Goal: Contribute content

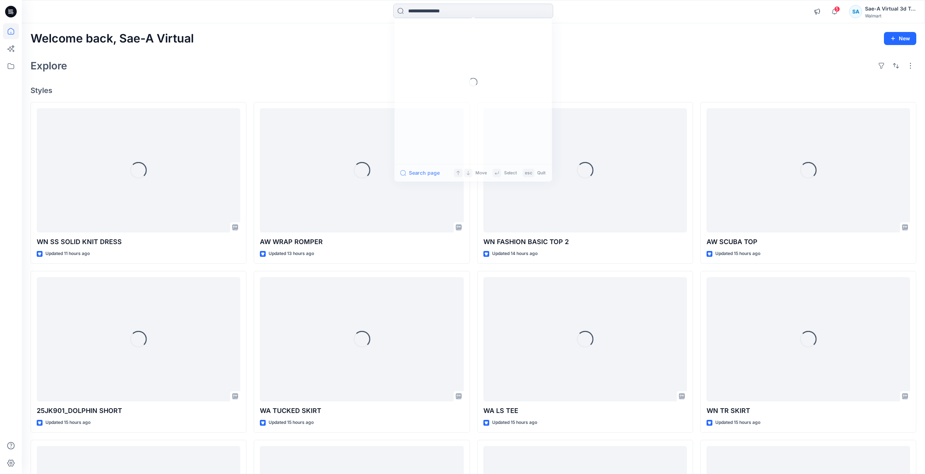
click at [445, 13] on input at bounding box center [473, 11] width 160 height 15
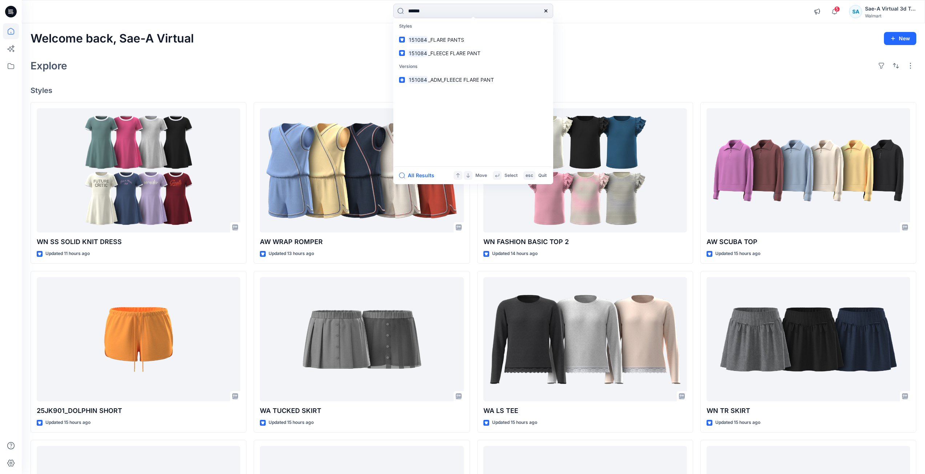
type input "******"
click at [505, 44] on link "151084 _FLARE PANTS" at bounding box center [473, 39] width 157 height 13
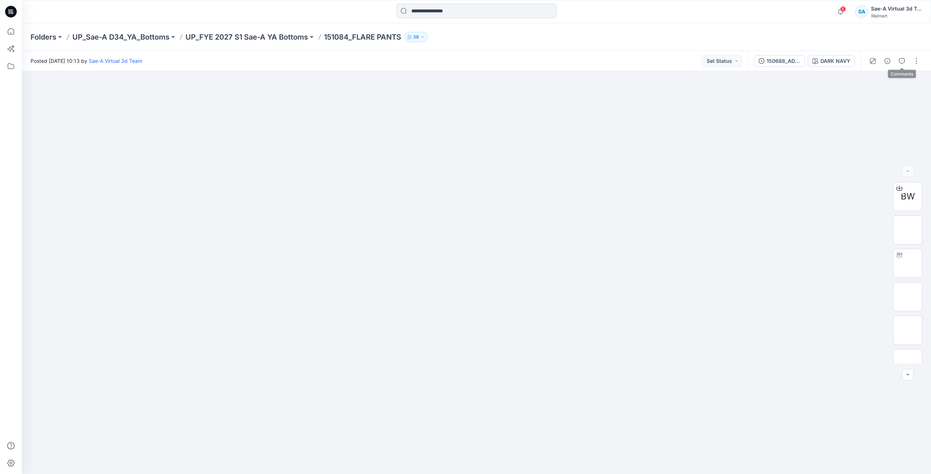
click at [908, 61] on div at bounding box center [894, 61] width 67 height 20
click at [904, 58] on icon "button" at bounding box center [902, 61] width 6 height 6
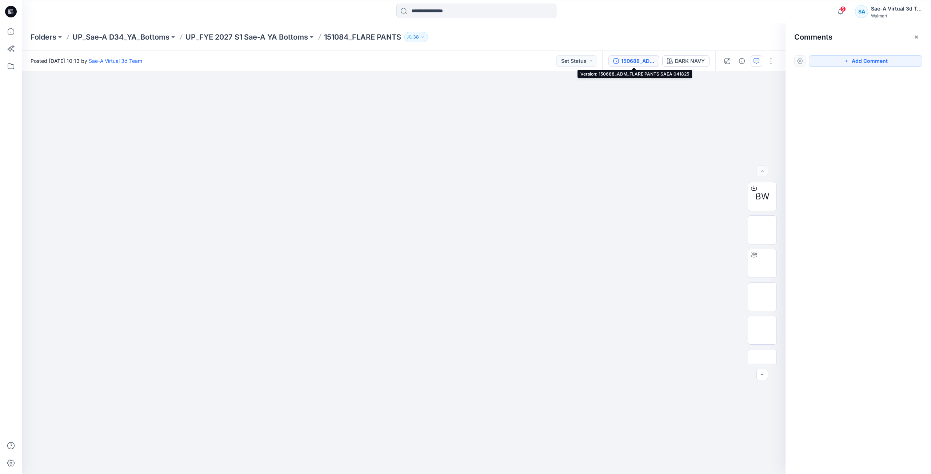
click at [641, 61] on div "150688_ADM_FLARE PANTS SAEA 041825" at bounding box center [637, 61] width 33 height 8
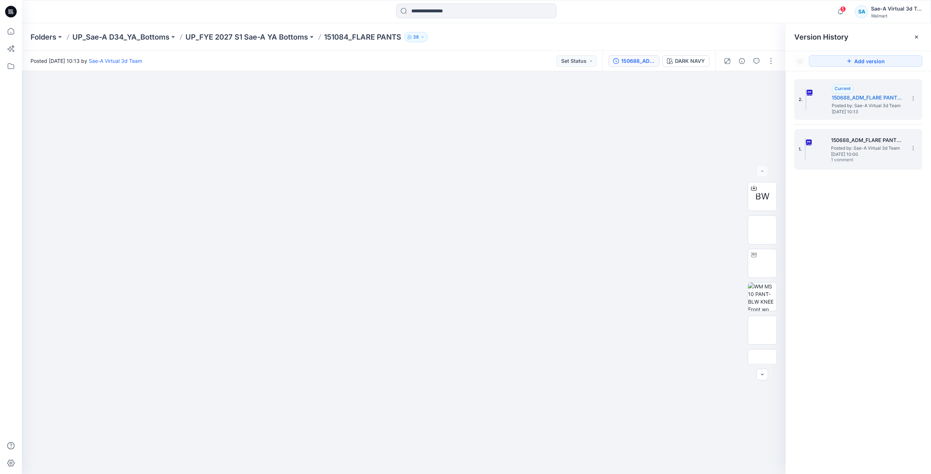
click at [805, 141] on img at bounding box center [805, 150] width 1 height 22
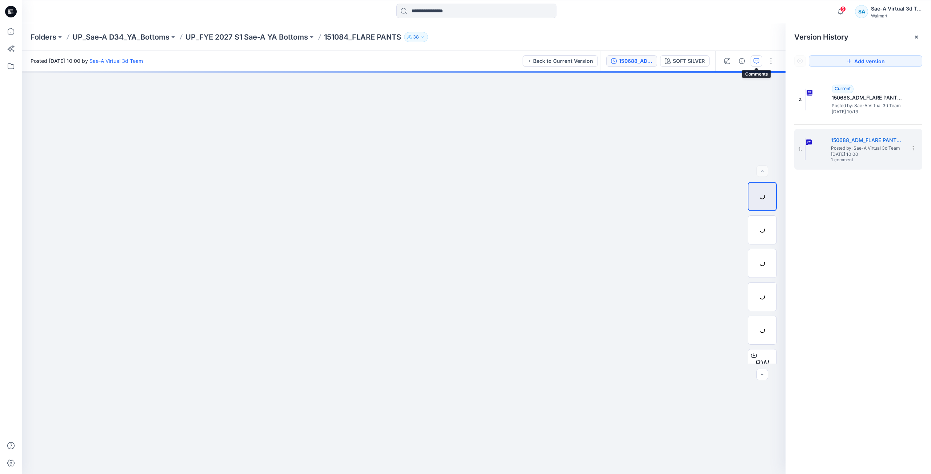
click at [755, 62] on icon "button" at bounding box center [756, 61] width 6 height 6
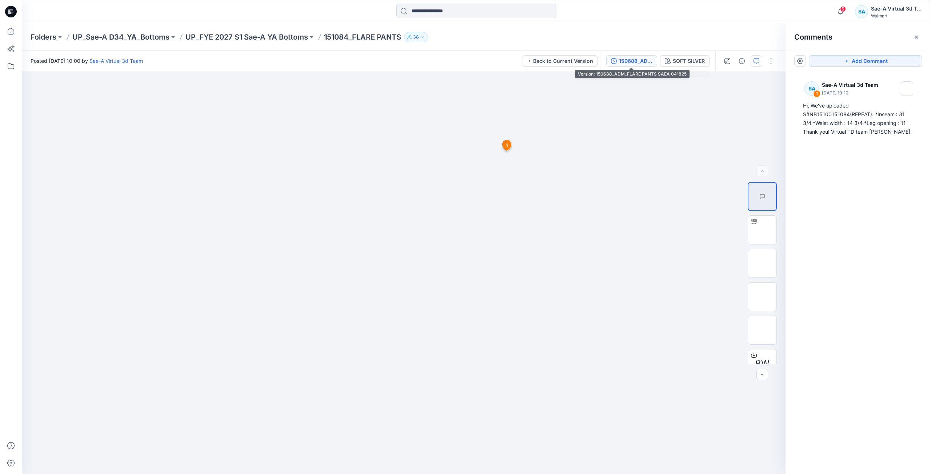
click at [636, 61] on div "150688_ADM_FLARE PANTS SAEA 041825" at bounding box center [635, 61] width 33 height 8
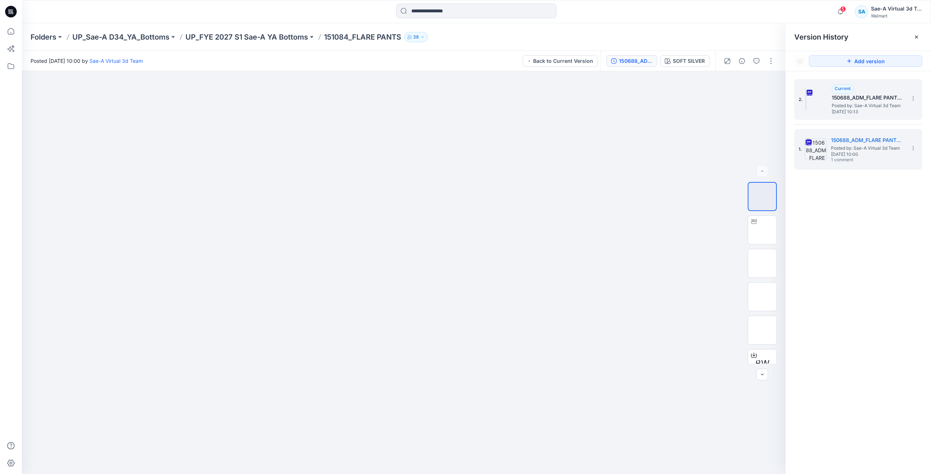
click at [806, 98] on img at bounding box center [805, 100] width 1 height 22
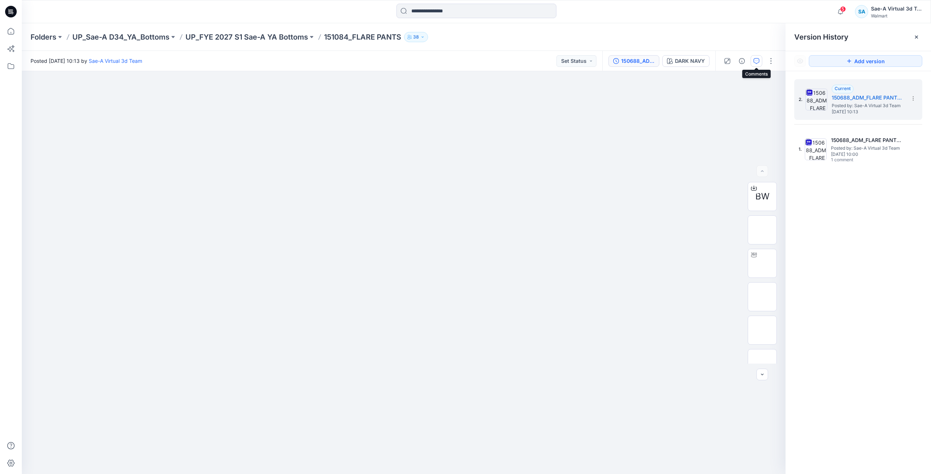
click at [756, 59] on icon "button" at bounding box center [756, 61] width 6 height 6
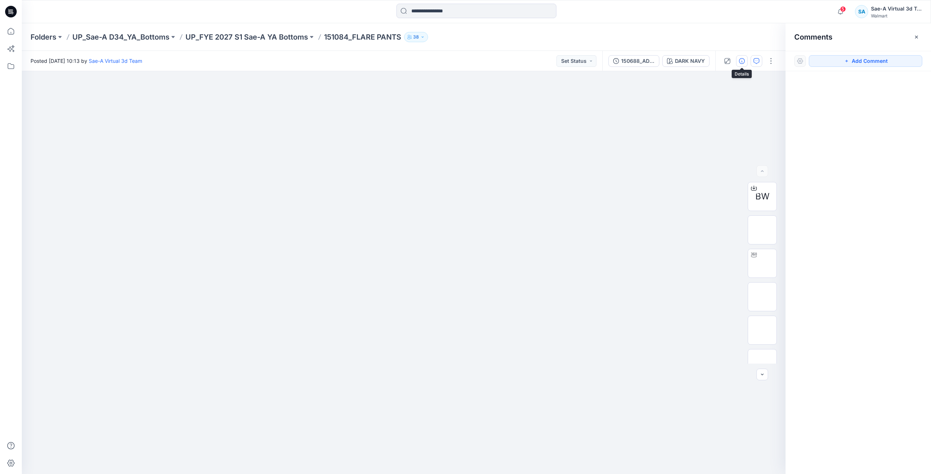
click at [744, 63] on icon "button" at bounding box center [742, 61] width 6 height 6
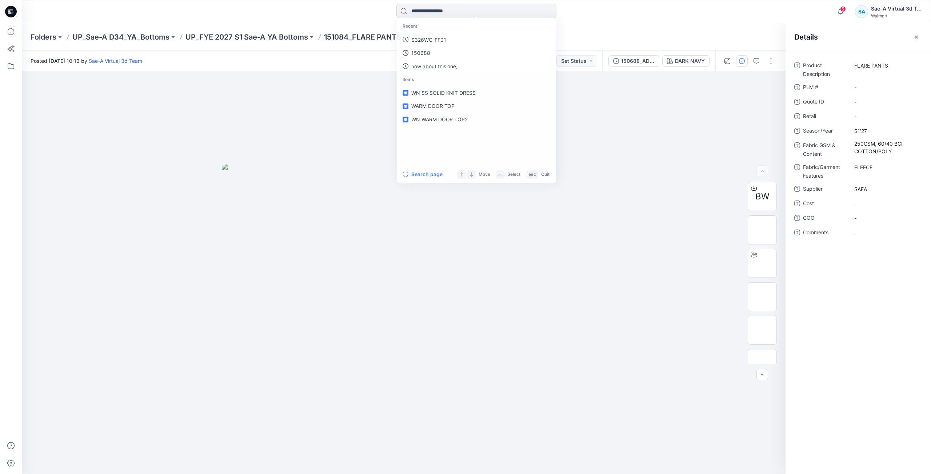
click at [470, 11] on input at bounding box center [476, 11] width 160 height 15
click at [456, 41] on link "151084" at bounding box center [476, 39] width 157 height 13
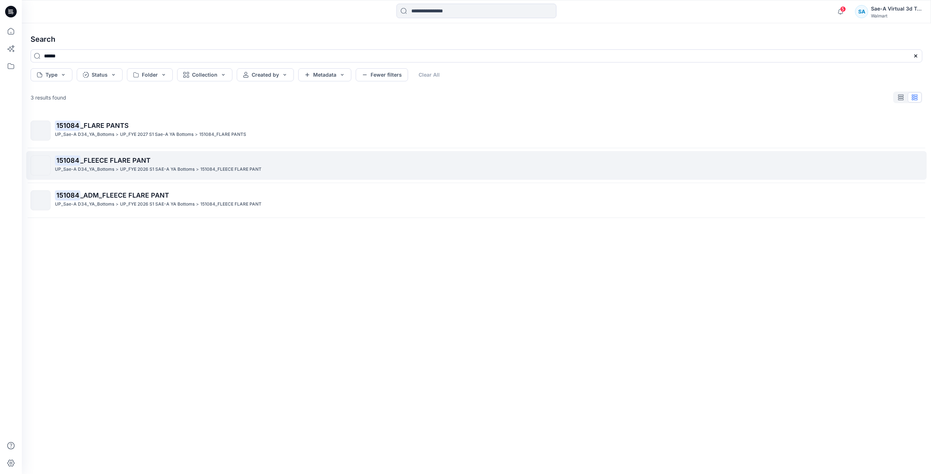
click at [192, 172] on p "UP_FYE 2026 S1 SAE-A YA Bottoms" at bounding box center [157, 170] width 75 height 8
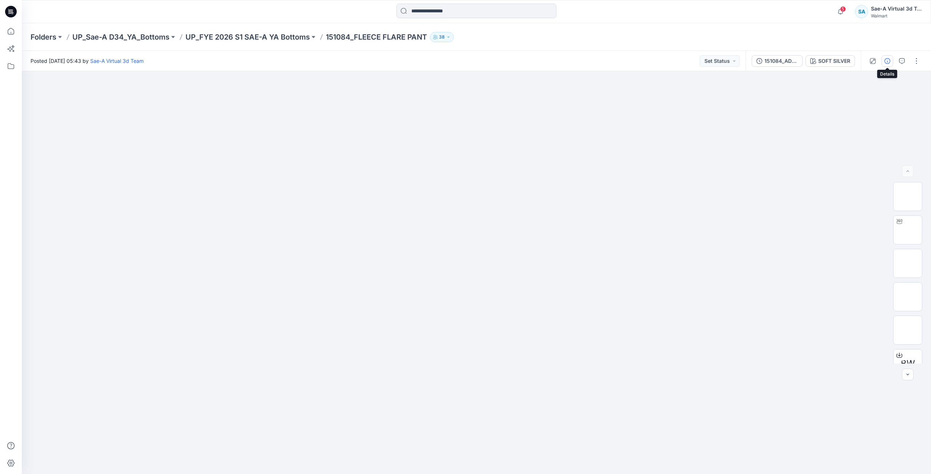
click at [885, 63] on icon "button" at bounding box center [887, 61] width 6 height 6
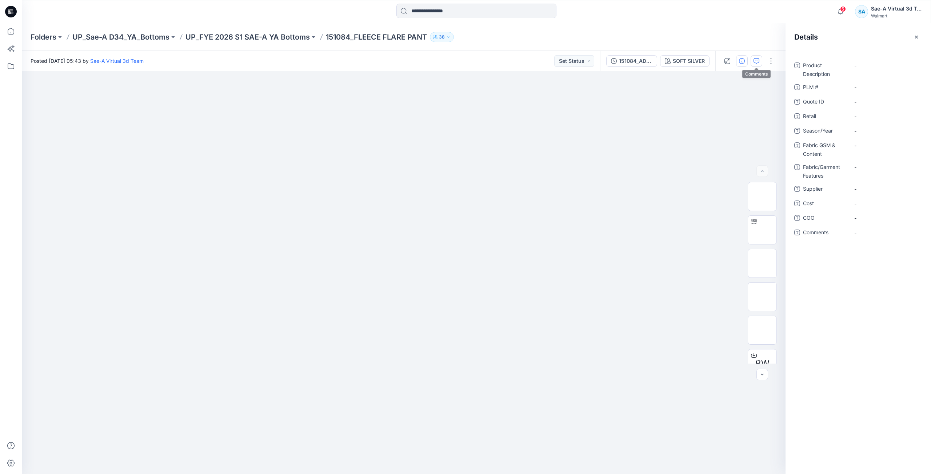
click at [757, 63] on icon "button" at bounding box center [756, 61] width 6 height 6
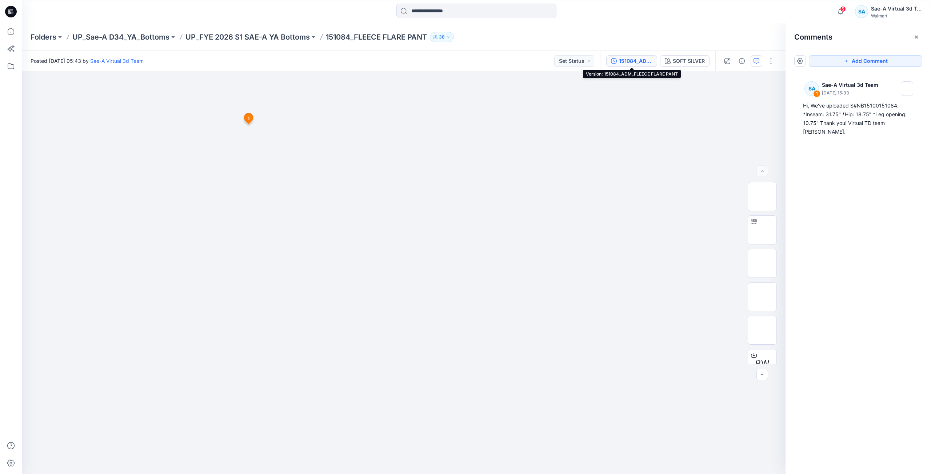
click at [622, 56] on button "151084_ADM_FLEECE FLARE PANT" at bounding box center [631, 61] width 51 height 12
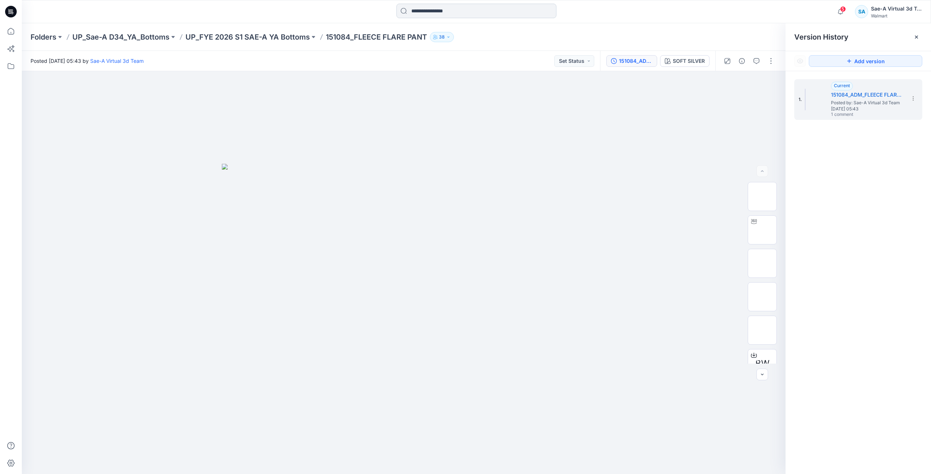
click at [472, 14] on input at bounding box center [476, 11] width 160 height 15
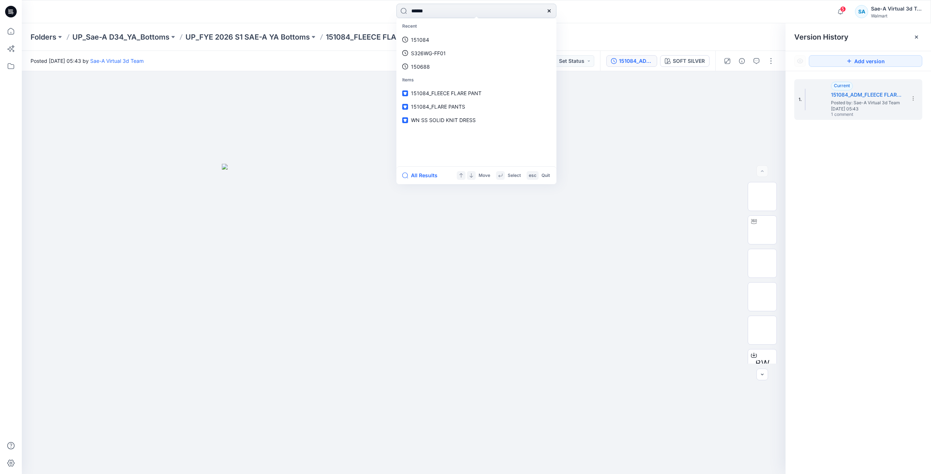
type input "******"
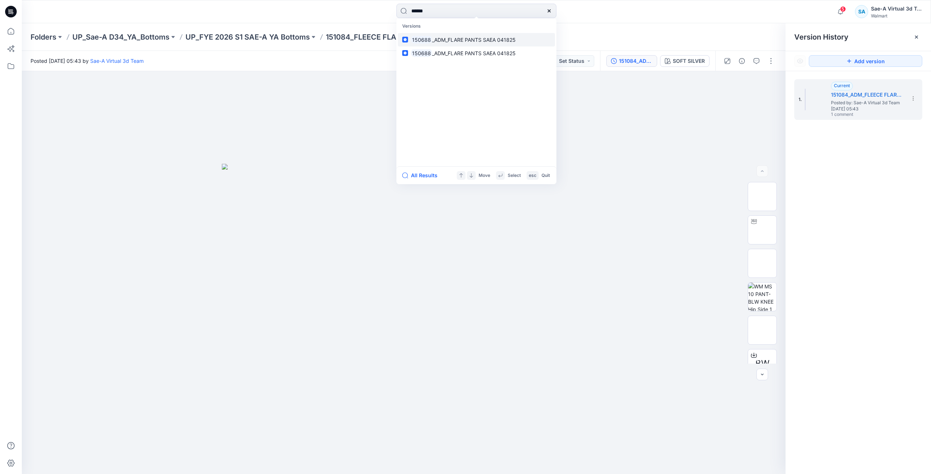
click at [519, 41] on link "150688 _ADM_FLARE PANTS SAEA 041825" at bounding box center [476, 39] width 157 height 13
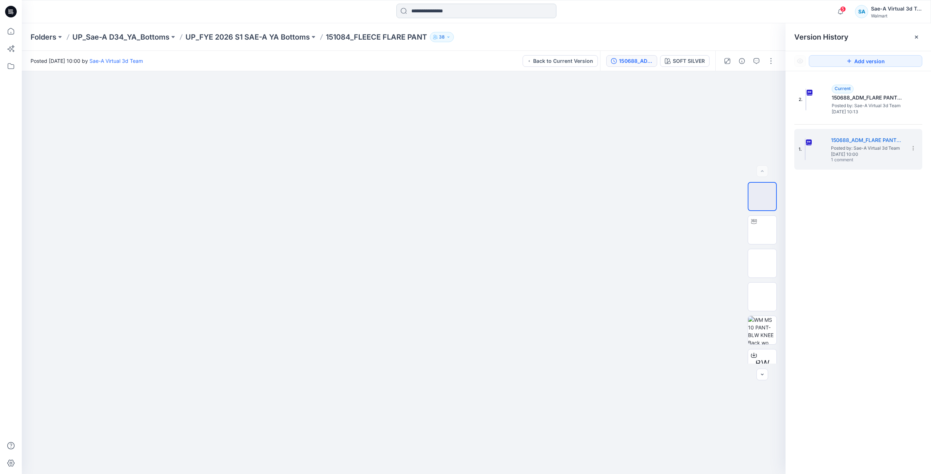
click at [444, 14] on input at bounding box center [476, 11] width 160 height 15
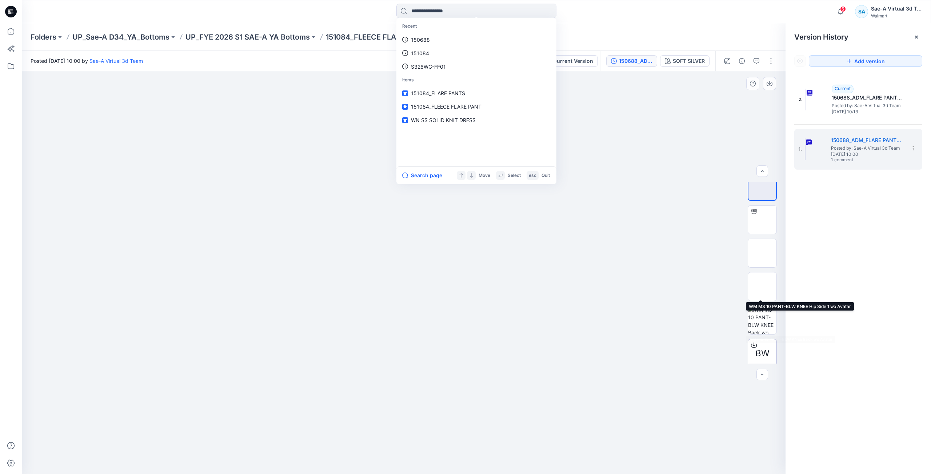
scroll to position [15, 0]
click at [444, 55] on link "151084" at bounding box center [476, 53] width 157 height 13
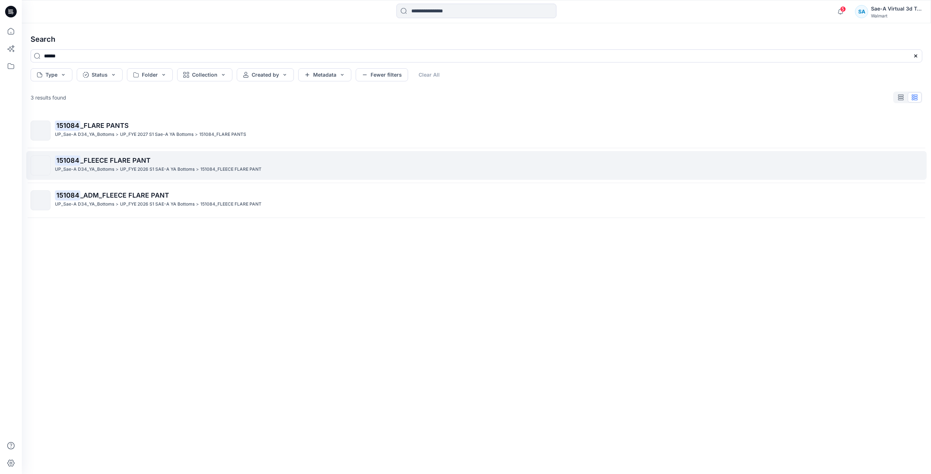
click at [192, 172] on p "UP_FYE 2026 S1 SAE-A YA Bottoms" at bounding box center [157, 170] width 75 height 8
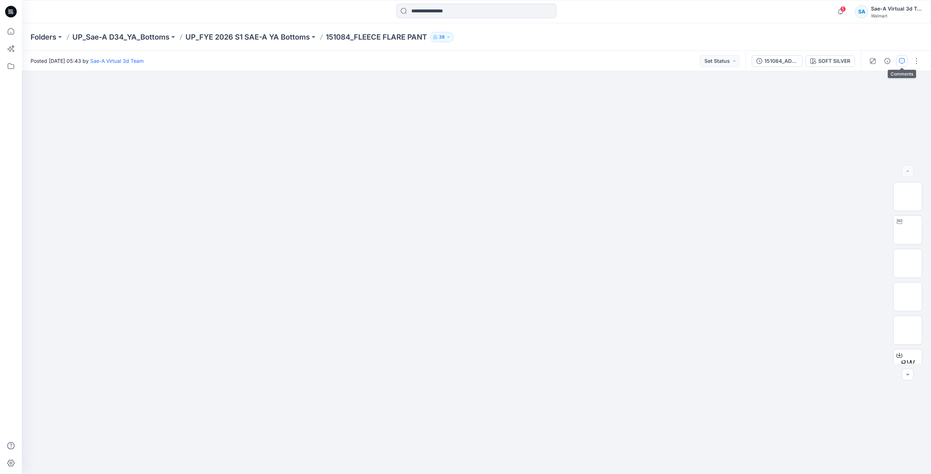
click at [904, 62] on icon "button" at bounding box center [902, 61] width 6 height 6
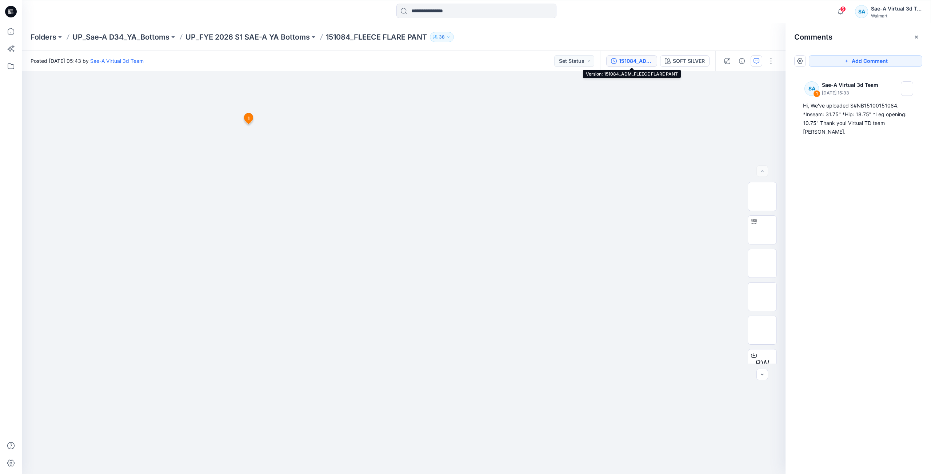
click at [636, 56] on button "151084_ADM_FLEECE FLARE PANT" at bounding box center [631, 61] width 51 height 12
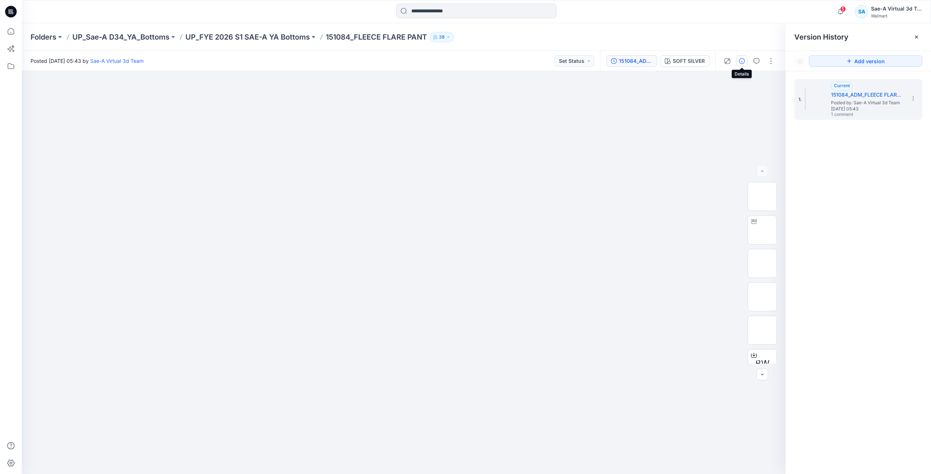
click at [739, 63] on icon "button" at bounding box center [742, 61] width 6 height 6
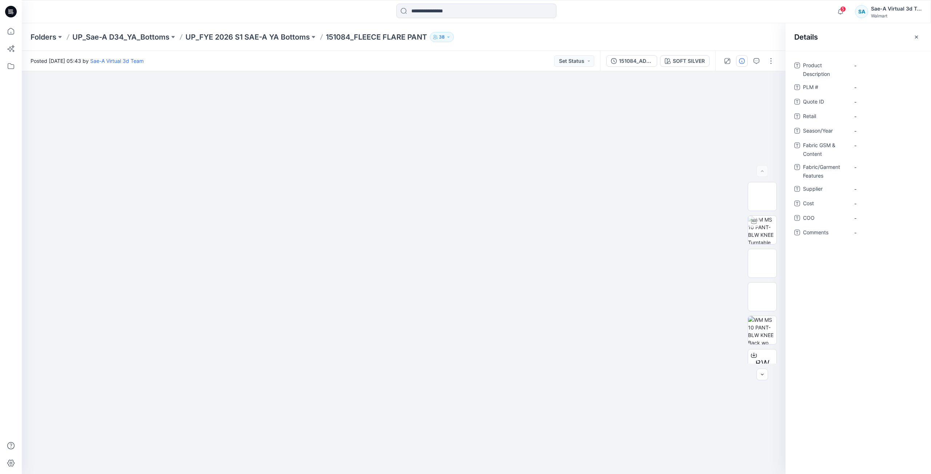
click at [746, 41] on div "Folders UP_Sae-A D34_YA_Bottoms UP_FYE 2026 S1 SAE-A YA Bottoms 151084_FLEECE F…" at bounding box center [448, 37] width 835 height 10
click at [756, 64] on button "button" at bounding box center [756, 61] width 12 height 12
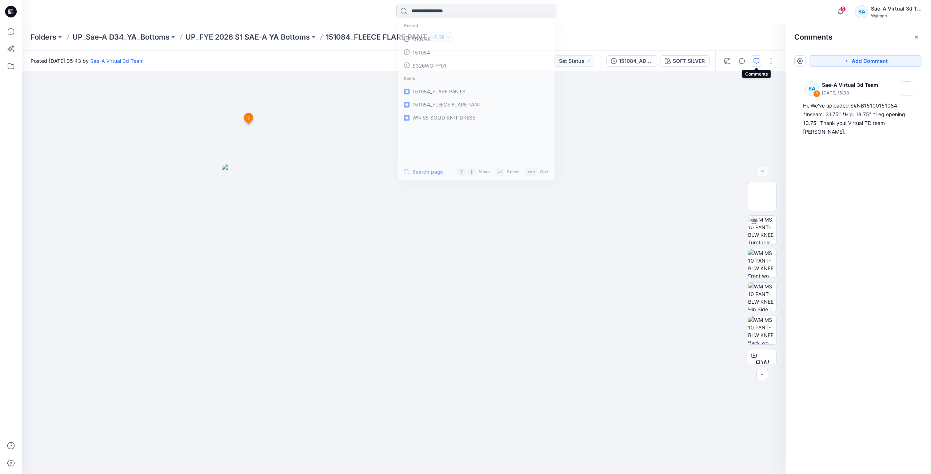
click at [444, 12] on input at bounding box center [476, 11] width 160 height 15
click at [440, 51] on link "150688" at bounding box center [476, 53] width 157 height 13
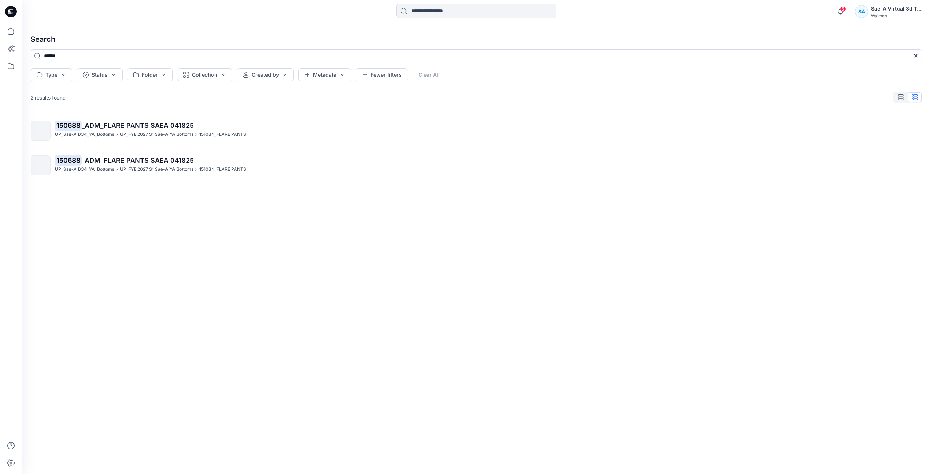
click at [165, 134] on p "UP_FYE 2027 S1 Sae-A YA Bottoms" at bounding box center [156, 135] width 73 height 8
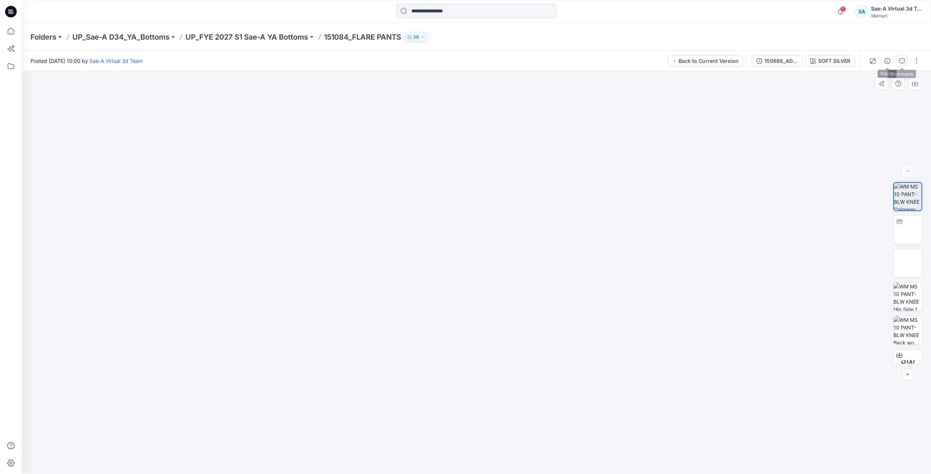
click at [897, 62] on button "button" at bounding box center [902, 61] width 12 height 12
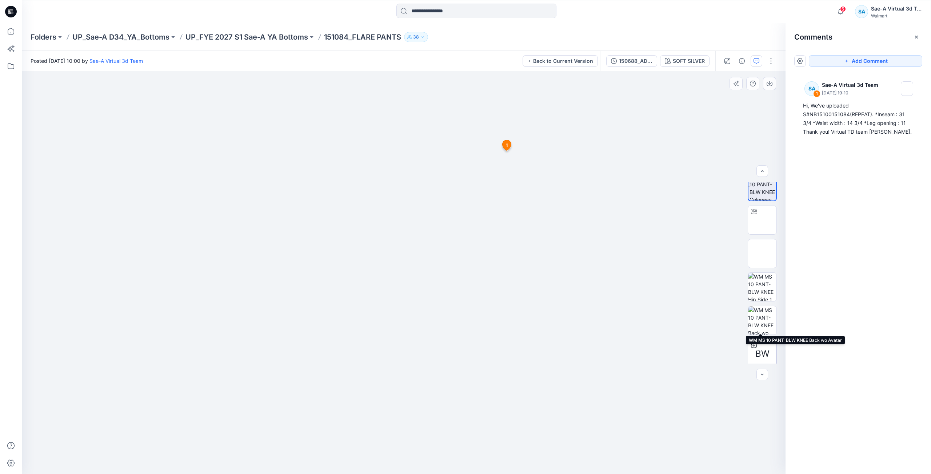
scroll to position [15, 0]
click at [450, 11] on input at bounding box center [476, 11] width 160 height 15
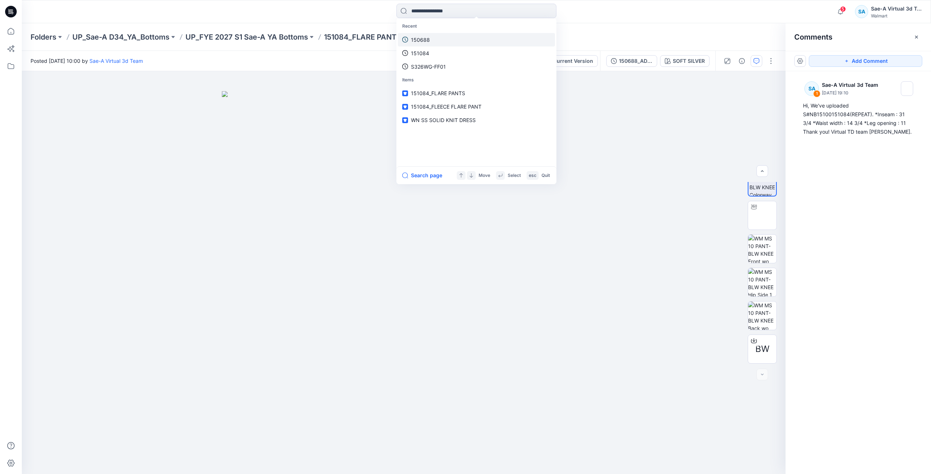
click at [442, 43] on link "150688" at bounding box center [476, 39] width 157 height 13
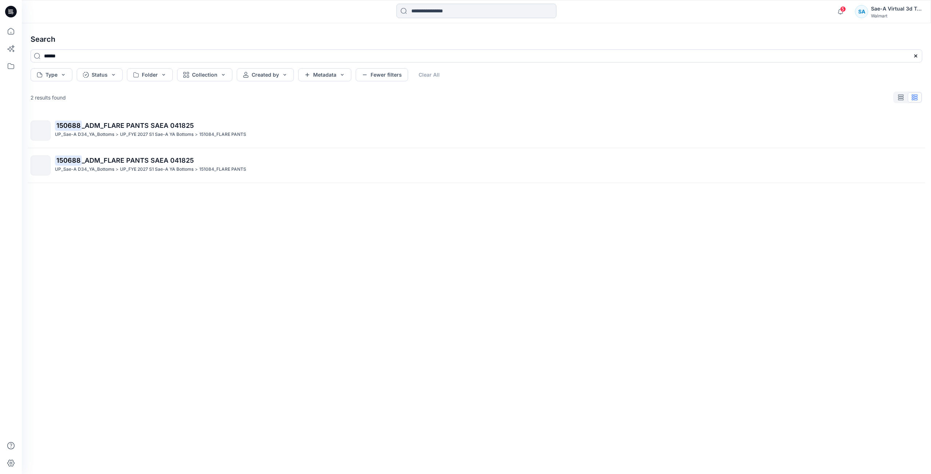
click at [433, 13] on input at bounding box center [476, 11] width 160 height 15
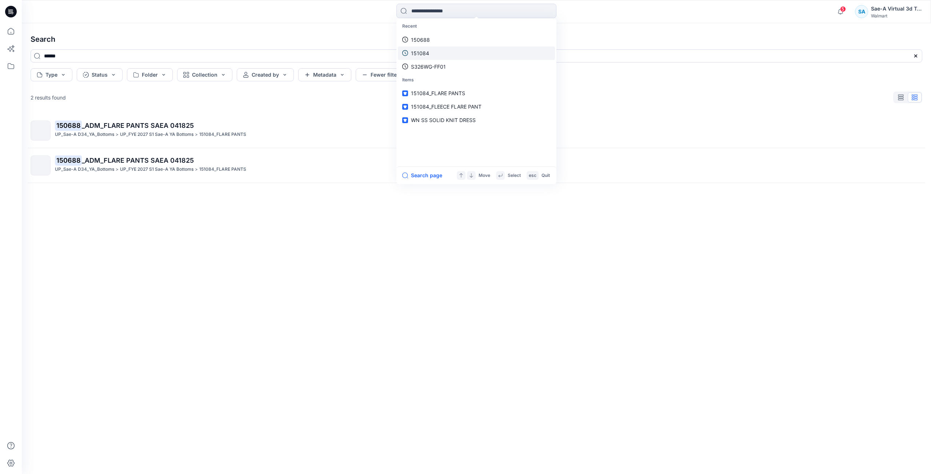
click at [434, 52] on link "151084" at bounding box center [476, 53] width 157 height 13
type input "******"
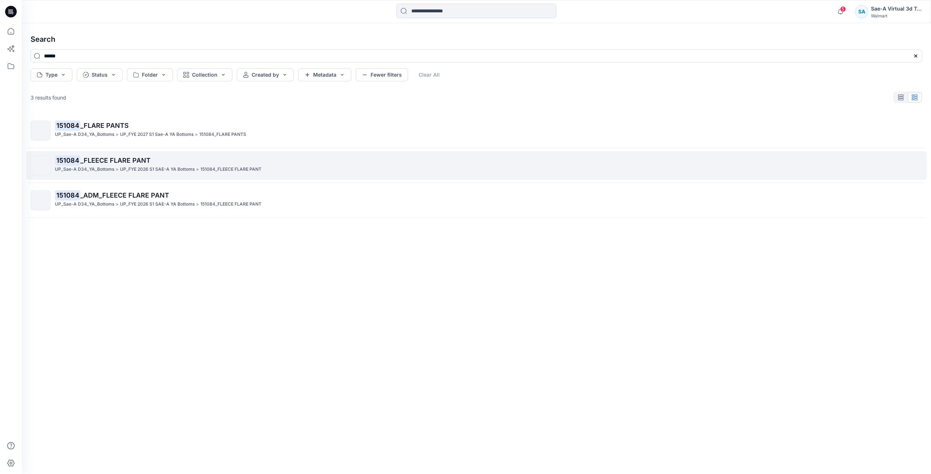
click at [311, 168] on div "UP_Sae-A D34_YA_Bottoms > UP_FYE 2026 S1 SAE-A YA Bottoms > 151084_FLEECE FLARE…" at bounding box center [488, 170] width 867 height 8
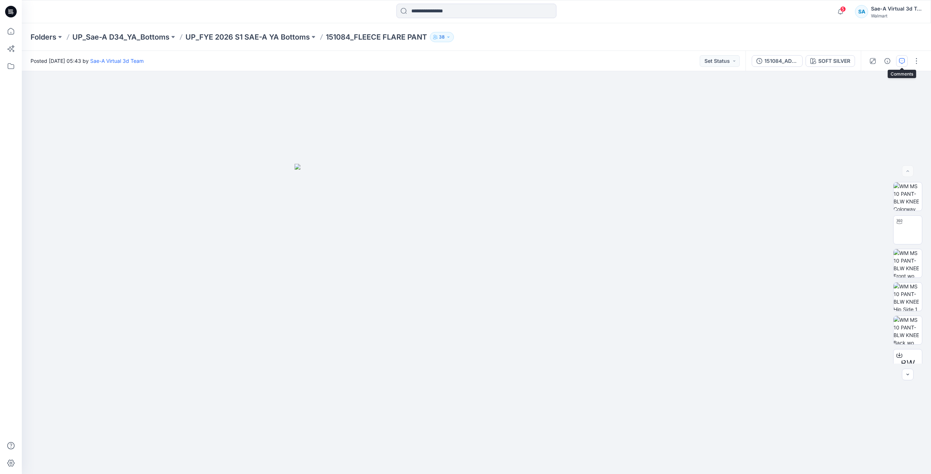
click at [902, 64] on button "button" at bounding box center [902, 61] width 12 height 12
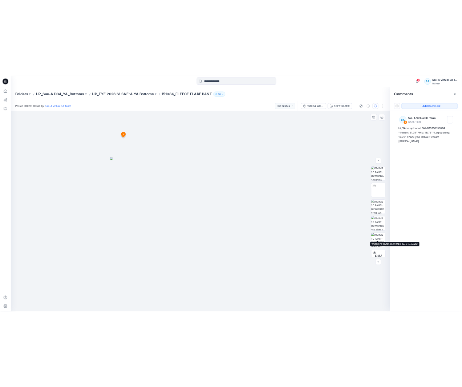
scroll to position [81, 0]
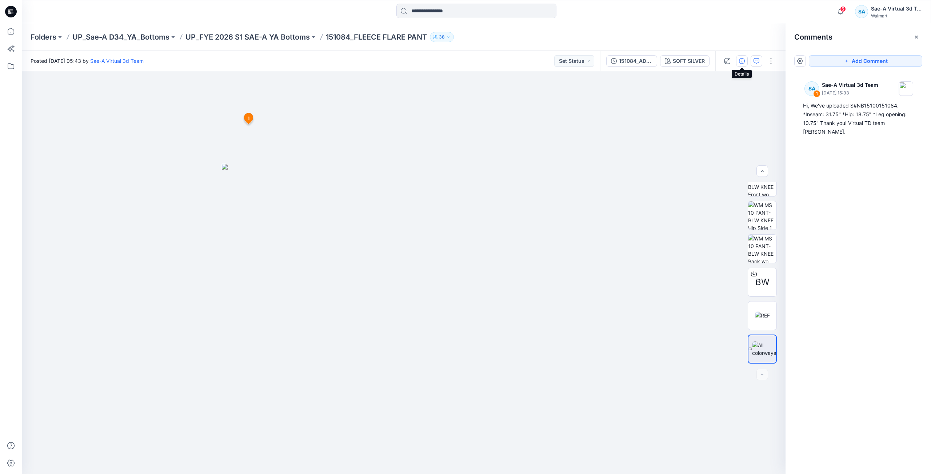
click at [740, 62] on icon "button" at bounding box center [742, 61] width 6 height 6
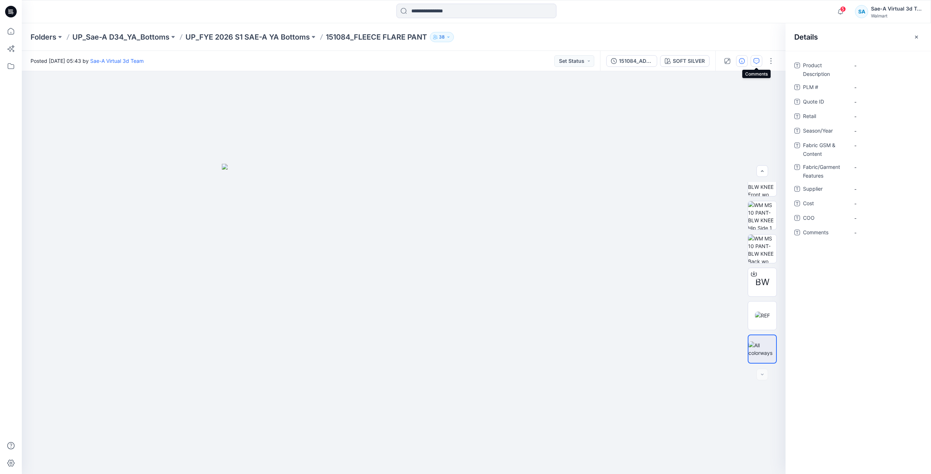
click at [752, 60] on button "button" at bounding box center [756, 61] width 12 height 12
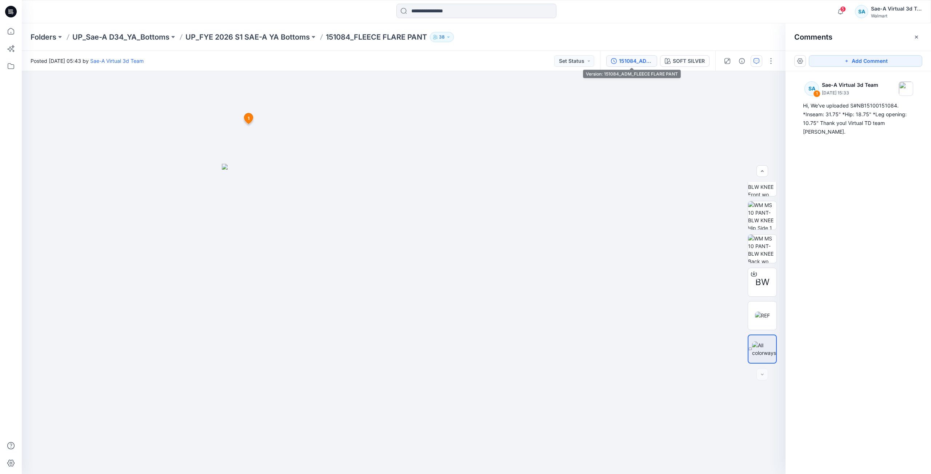
click at [623, 57] on div "151084_ADM_FLEECE FLARE PANT" at bounding box center [635, 61] width 33 height 8
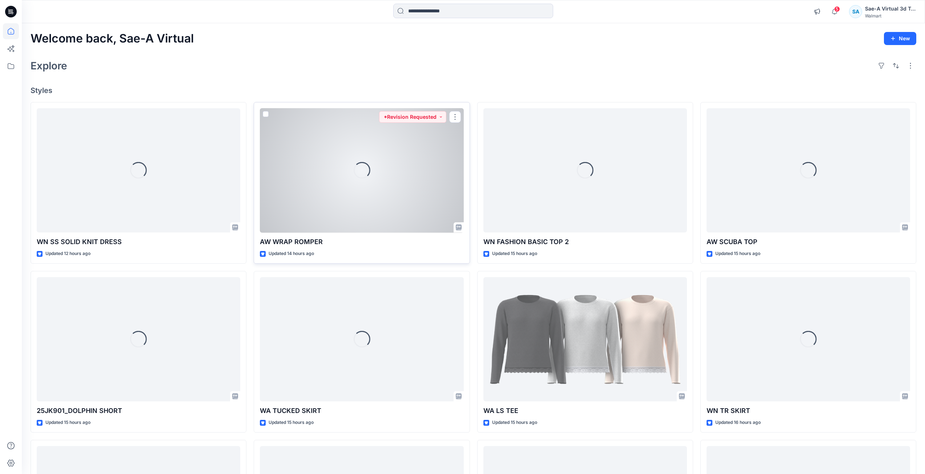
click at [375, 224] on div at bounding box center [362, 170] width 204 height 125
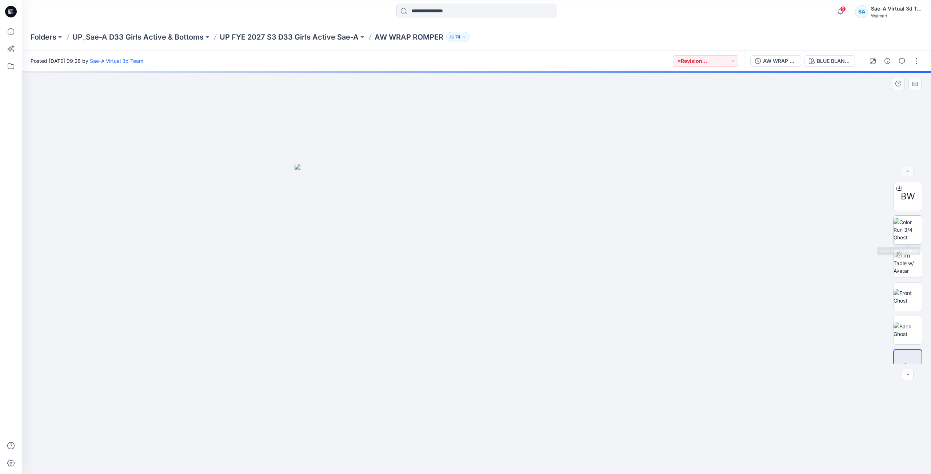
click at [917, 225] on img at bounding box center [907, 230] width 28 height 23
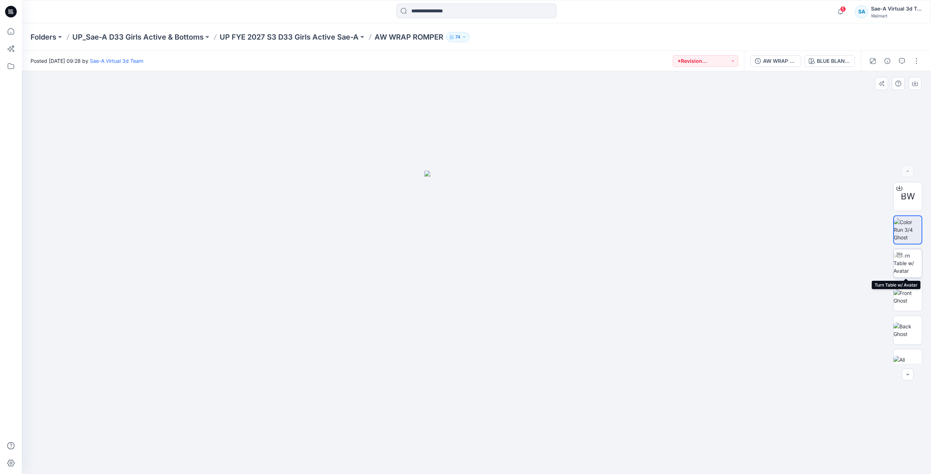
click at [907, 261] on img at bounding box center [907, 263] width 28 height 23
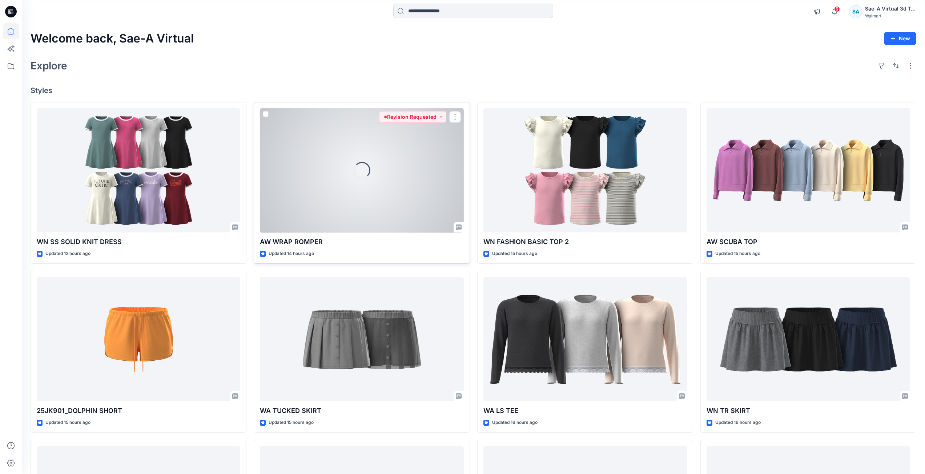
click at [396, 198] on div "Loading..." at bounding box center [362, 170] width 204 height 125
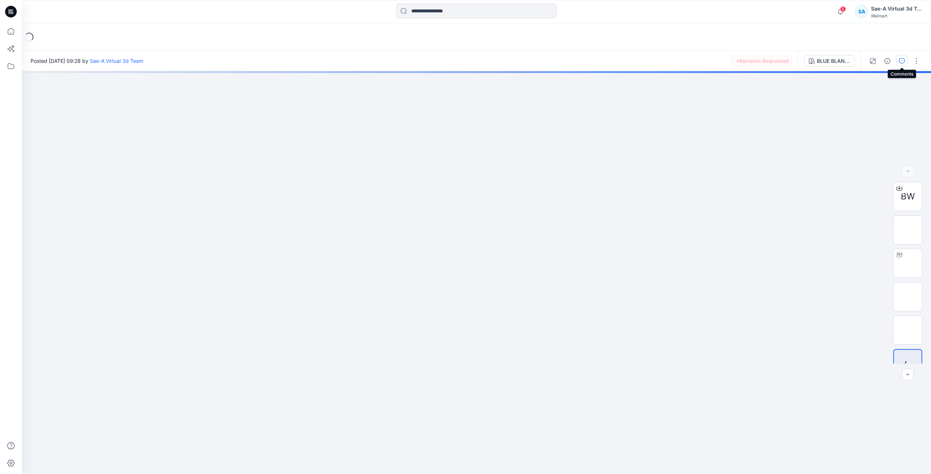
click at [905, 63] on button "button" at bounding box center [902, 61] width 12 height 12
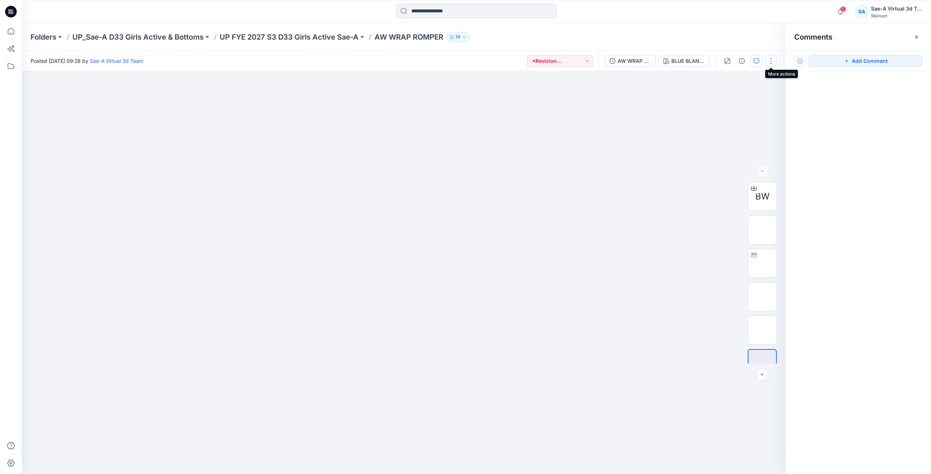
click at [771, 61] on button "button" at bounding box center [771, 61] width 12 height 12
click at [749, 104] on button "Edit" at bounding box center [740, 98] width 67 height 13
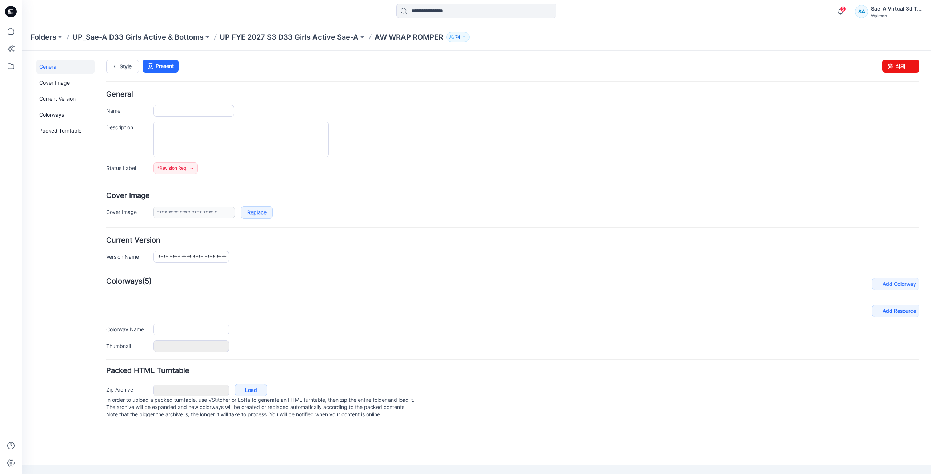
type input "**********"
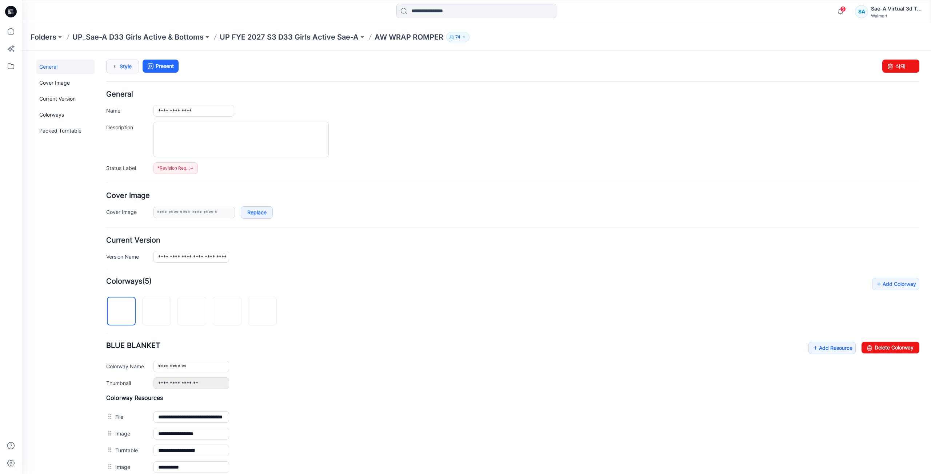
click at [119, 67] on icon at bounding box center [114, 66] width 10 height 13
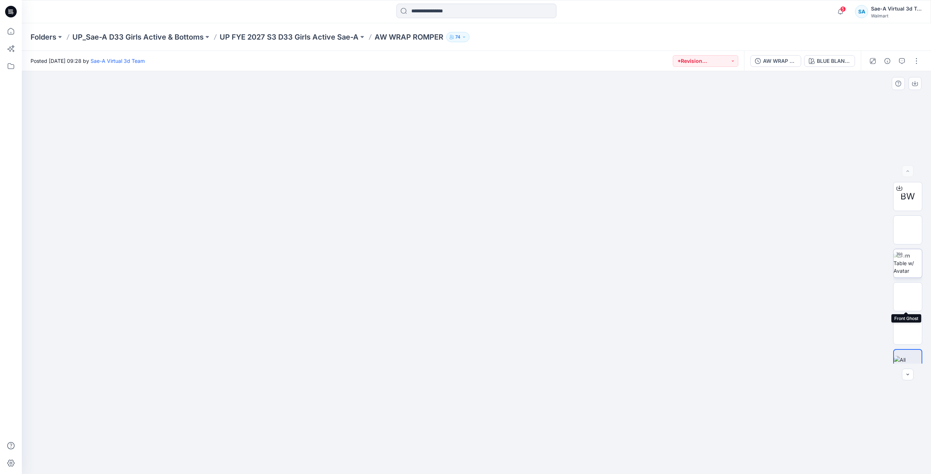
click at [911, 266] on img at bounding box center [907, 263] width 28 height 23
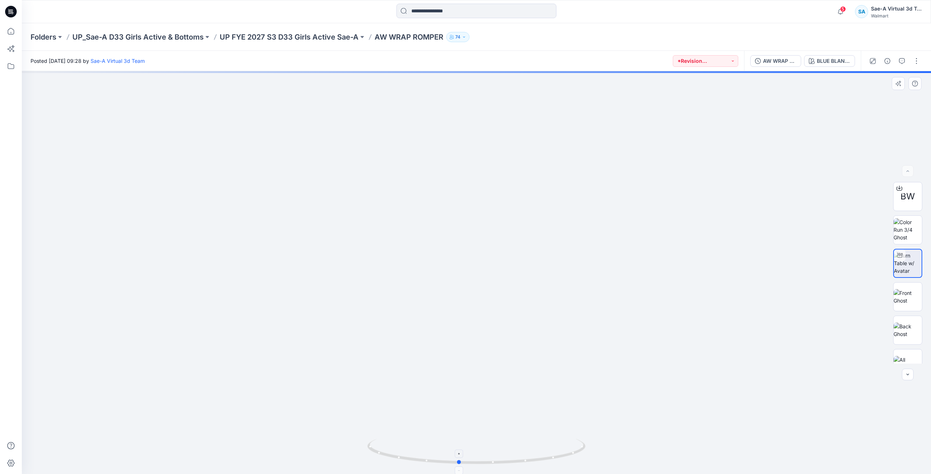
drag, startPoint x: 575, startPoint y: 445, endPoint x: 542, endPoint y: 450, distance: 33.8
click at [542, 450] on icon at bounding box center [477, 452] width 220 height 27
drag, startPoint x: 544, startPoint y: 422, endPoint x: 506, endPoint y: 188, distance: 236.8
click at [506, 194] on img at bounding box center [474, 5] width 1467 height 939
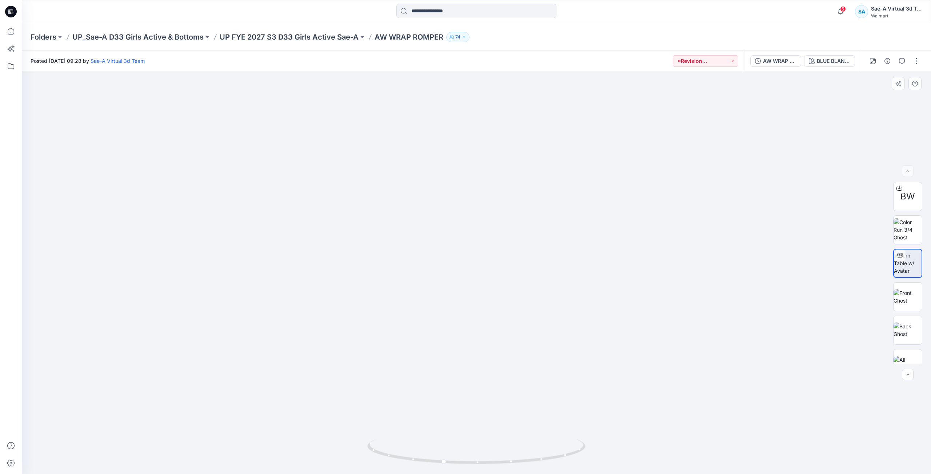
click at [488, 166] on img at bounding box center [468, 50] width 1024 height 849
drag, startPoint x: 489, startPoint y: 169, endPoint x: 503, endPoint y: 308, distance: 140.0
click at [503, 308] on img at bounding box center [481, 109] width 1024 height 732
drag, startPoint x: 500, startPoint y: 462, endPoint x: 621, endPoint y: 440, distance: 122.7
click at [621, 440] on div at bounding box center [476, 272] width 909 height 403
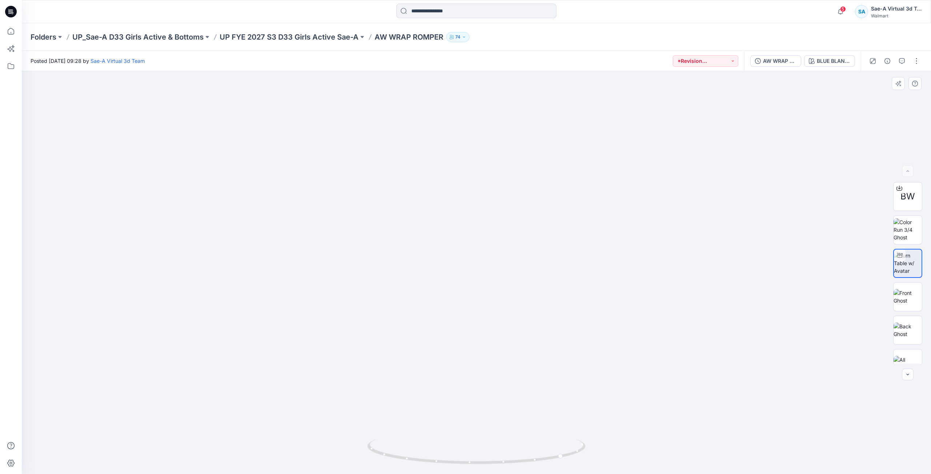
drag, startPoint x: 581, startPoint y: 412, endPoint x: 569, endPoint y: 289, distance: 122.8
click at [569, 289] on img at bounding box center [470, 58] width 1024 height 834
drag, startPoint x: 566, startPoint y: 454, endPoint x: 448, endPoint y: 458, distance: 118.2
click at [448, 458] on icon at bounding box center [477, 452] width 220 height 27
